Goal: Task Accomplishment & Management: Complete application form

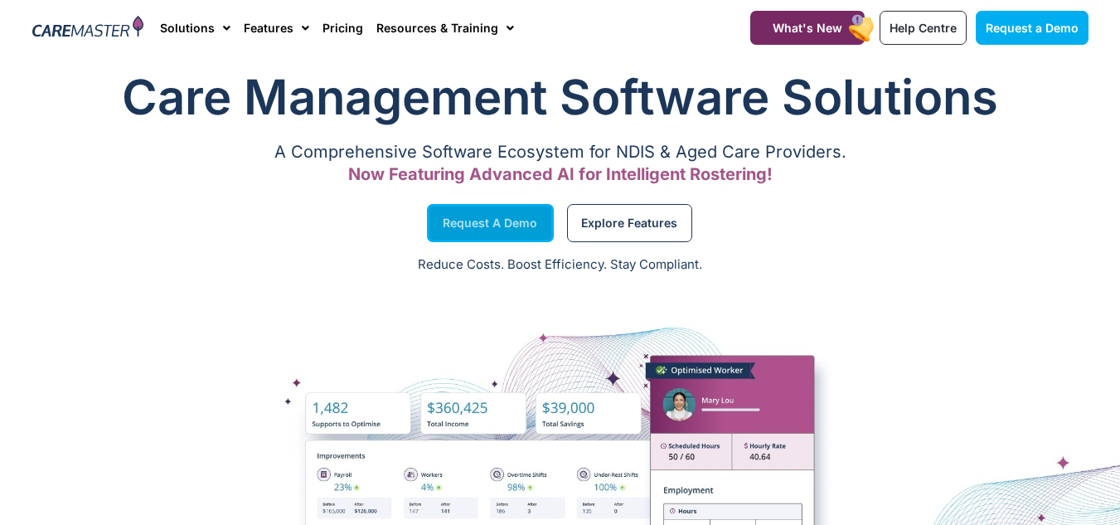
click at [512, 227] on span "Request a Demo" at bounding box center [490, 223] width 95 height 8
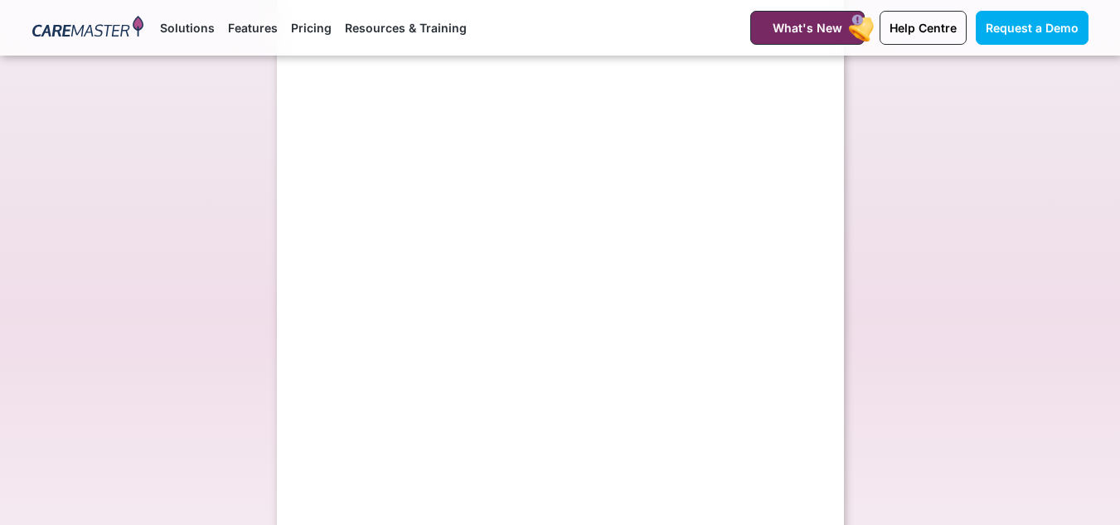
scroll to position [298, 0]
select select "**"
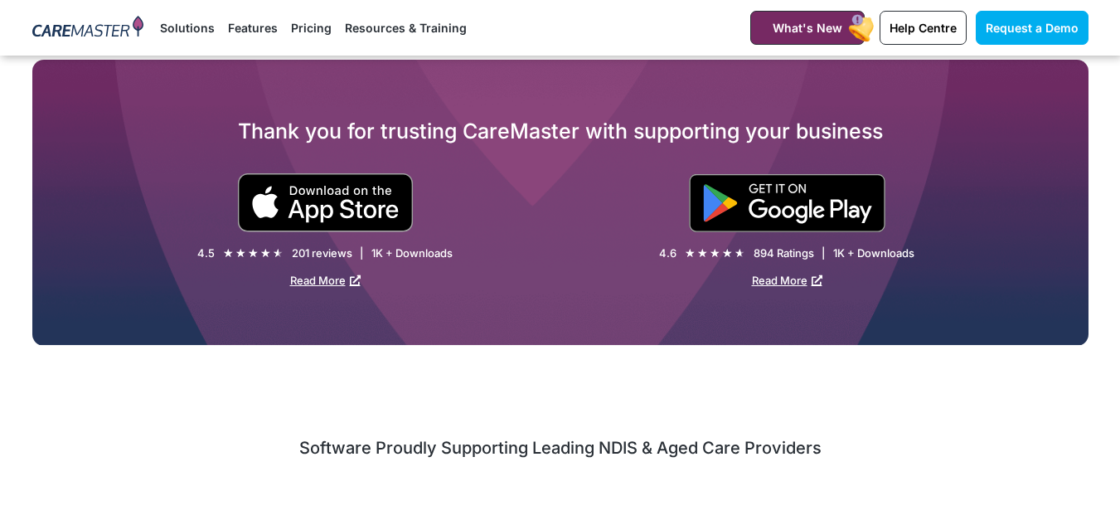
scroll to position [1360, 0]
